Goal: Information Seeking & Learning: Learn about a topic

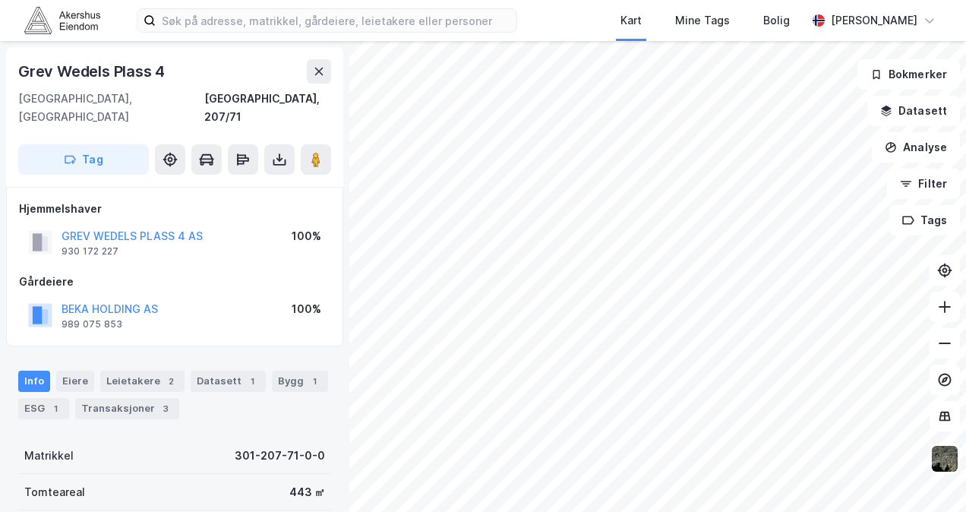
click at [557, 303] on div "Grev Wedels Plass 4 [GEOGRAPHIC_DATA], 207/71 Tag Hjemmelshaver GREV WEDELS PLA…" at bounding box center [483, 276] width 966 height 471
click at [314, 152] on image at bounding box center [315, 159] width 9 height 15
